Goal: Information Seeking & Learning: Learn about a topic

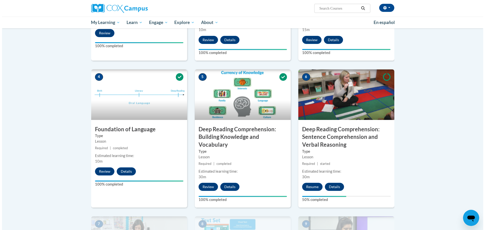
scroll to position [202, 0]
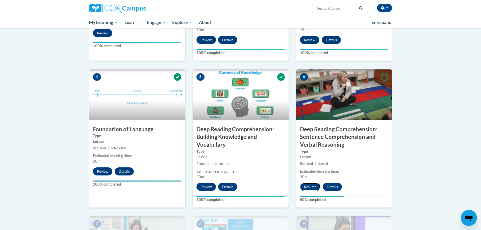
click at [316, 186] on button "Resume" at bounding box center [310, 187] width 20 height 8
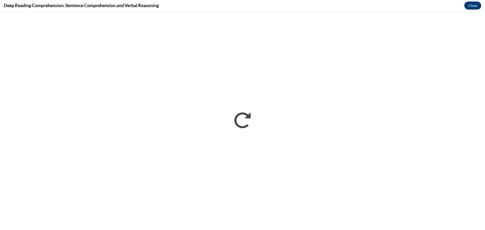
scroll to position [0, 0]
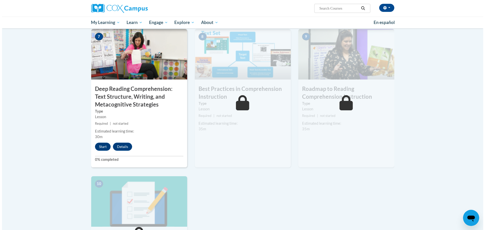
scroll to position [404, 0]
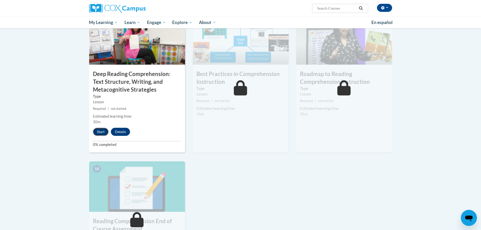
click at [102, 131] on button "Start" at bounding box center [101, 132] width 16 height 8
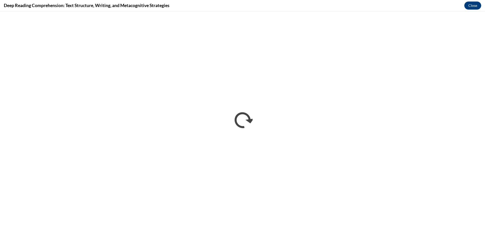
scroll to position [0, 0]
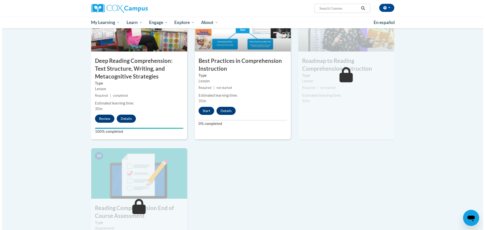
scroll to position [430, 0]
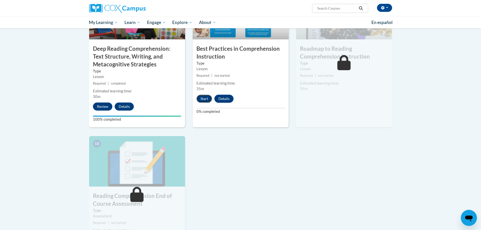
click at [205, 100] on button "Start" at bounding box center [205, 99] width 16 height 8
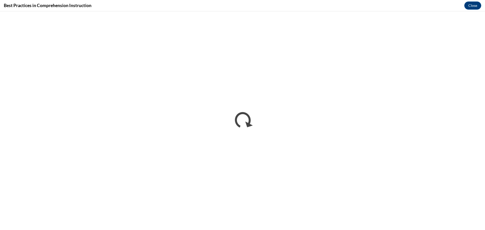
scroll to position [0, 0]
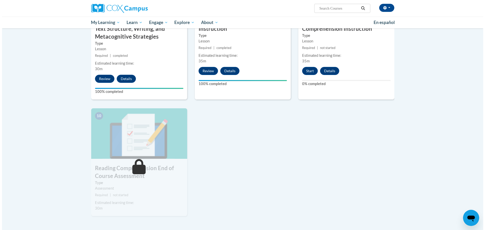
scroll to position [472, 0]
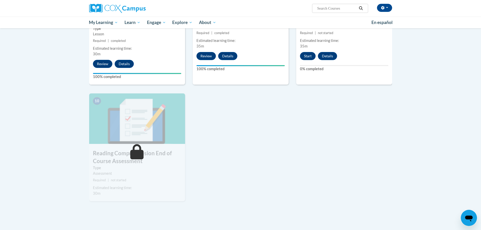
click at [307, 51] on div "9 Roadmap to Reading Comprehension Instruction Type Lesson Required | not start…" at bounding box center [344, 15] width 96 height 138
click at [309, 55] on button "Start" at bounding box center [308, 56] width 16 height 8
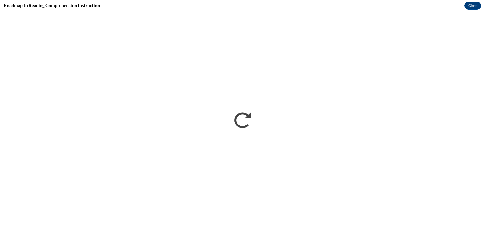
scroll to position [0, 0]
